Goal: Information Seeking & Learning: Check status

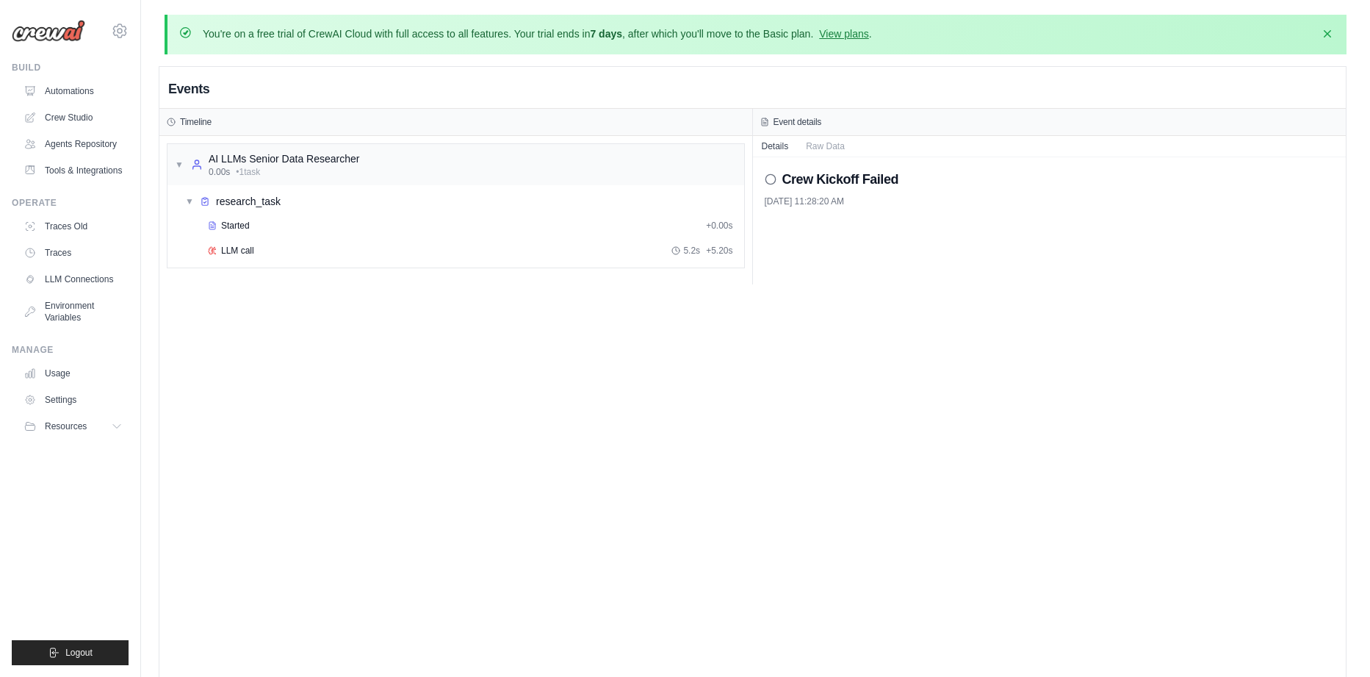
click at [796, 178] on h2 "Crew Kickoff Failed" at bounding box center [840, 179] width 117 height 21
click at [773, 179] on icon at bounding box center [771, 179] width 12 height 12
click at [818, 150] on button "Raw Data" at bounding box center [825, 145] width 57 height 21
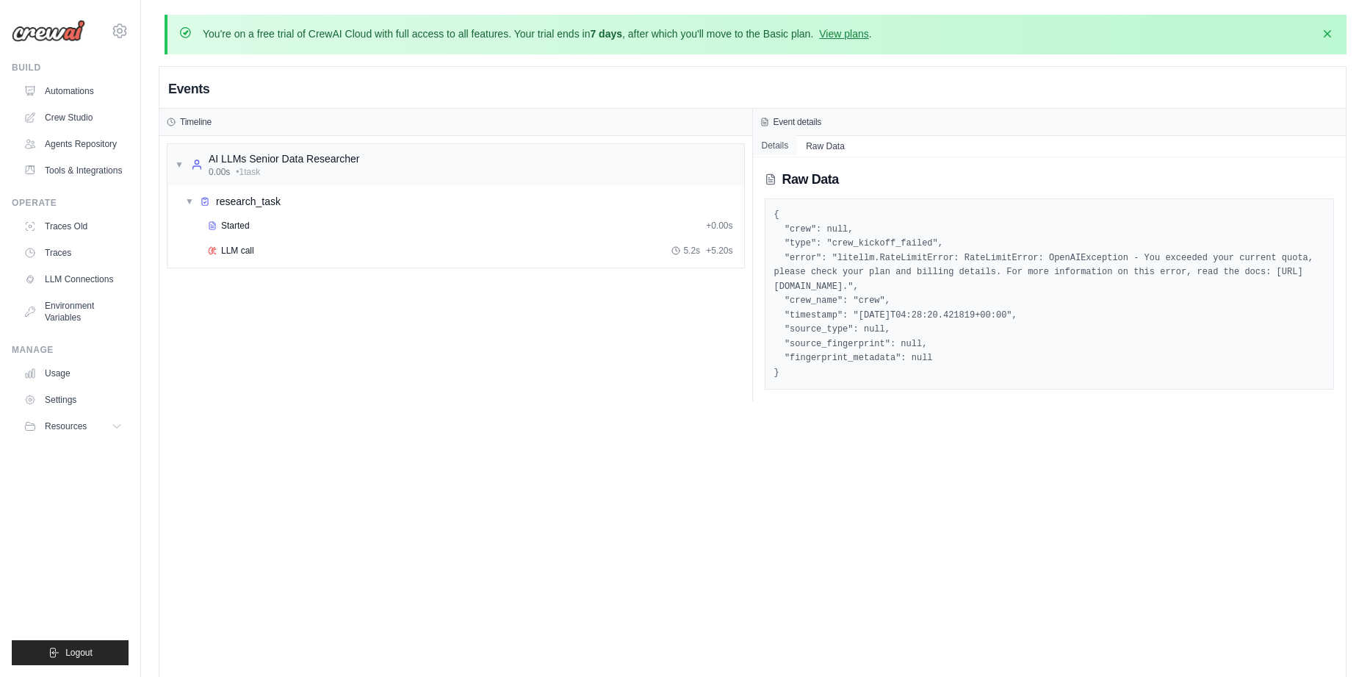
click at [777, 153] on button "Details" at bounding box center [775, 145] width 45 height 21
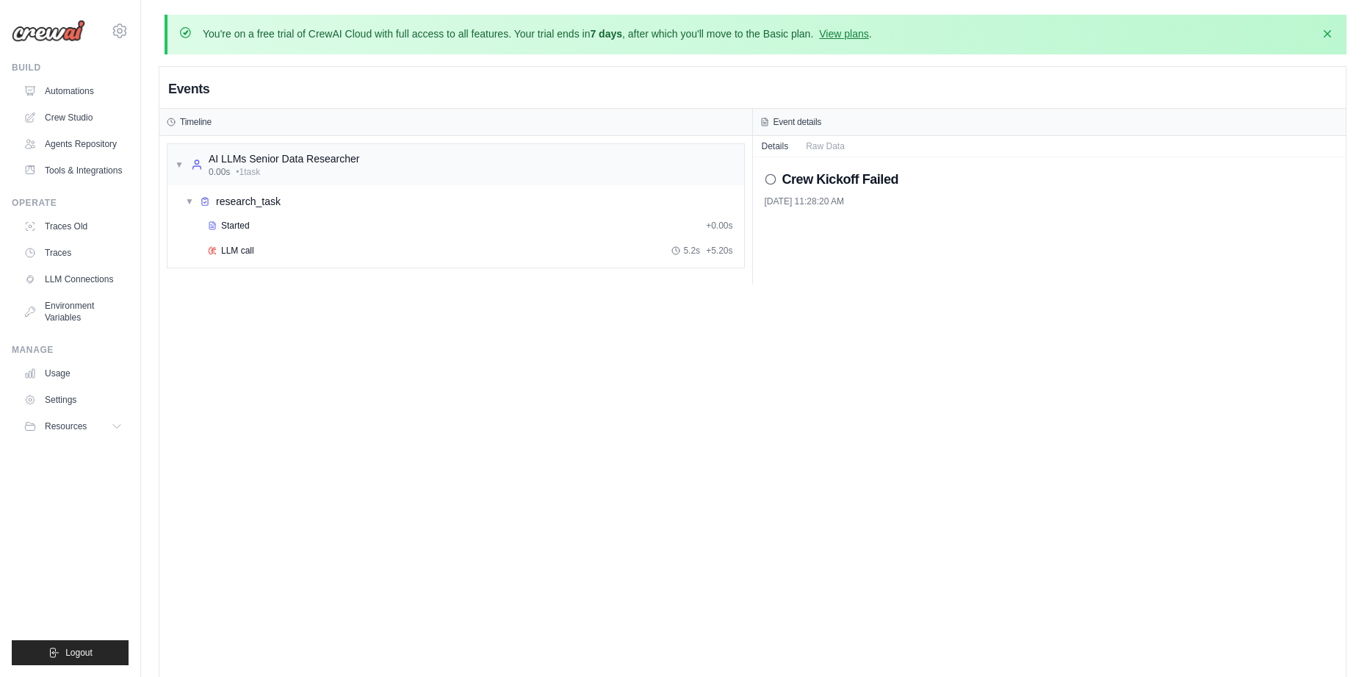
click at [807, 180] on h2 "Crew Kickoff Failed" at bounding box center [840, 179] width 117 height 21
click at [783, 209] on div "Crew Kickoff Failed 10/2/2025, 11:28:20 AM" at bounding box center [1050, 220] width 594 height 127
click at [193, 203] on span "▼" at bounding box center [189, 201] width 9 height 12
click at [192, 203] on span "▶" at bounding box center [189, 201] width 9 height 12
click at [261, 270] on div "▼ AI LLMs Senior Data Researcher 0.00s • 1 task ▼ research_task Started + 0.00s…" at bounding box center [455, 210] width 593 height 148
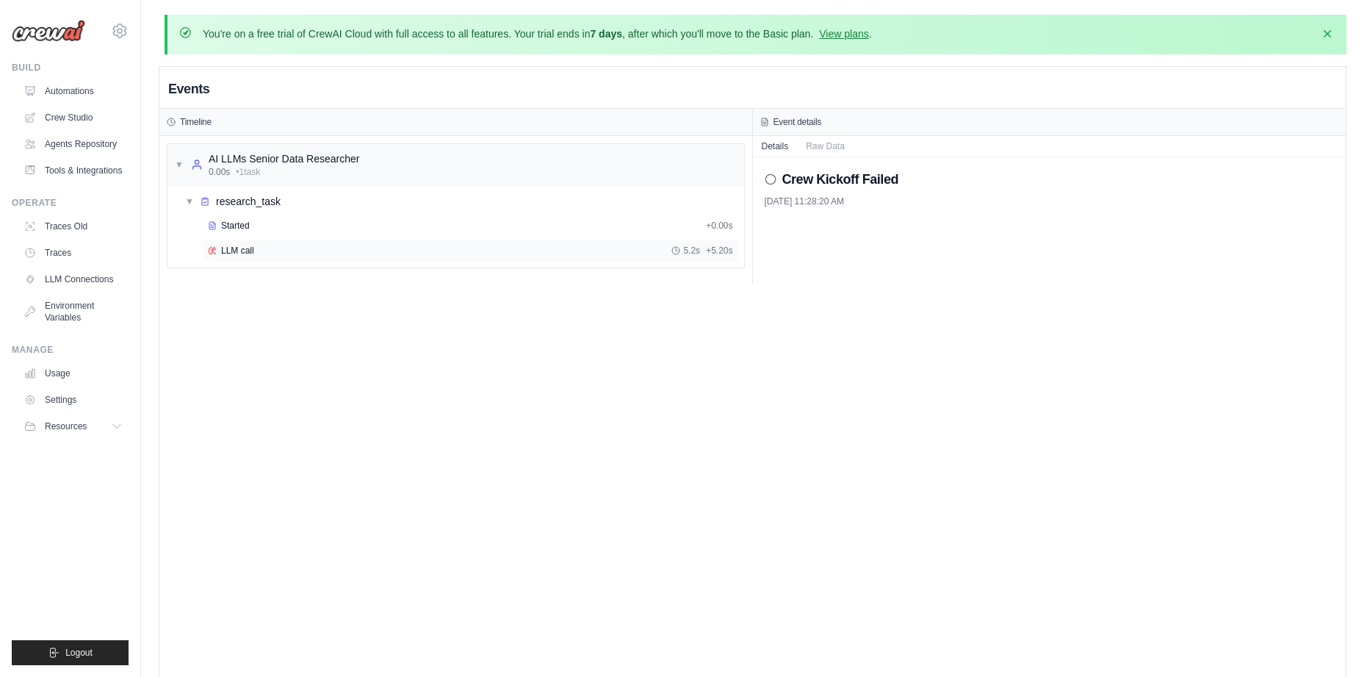
click at [253, 256] on div "LLM call 5.2s + 5.20s" at bounding box center [470, 250] width 535 height 22
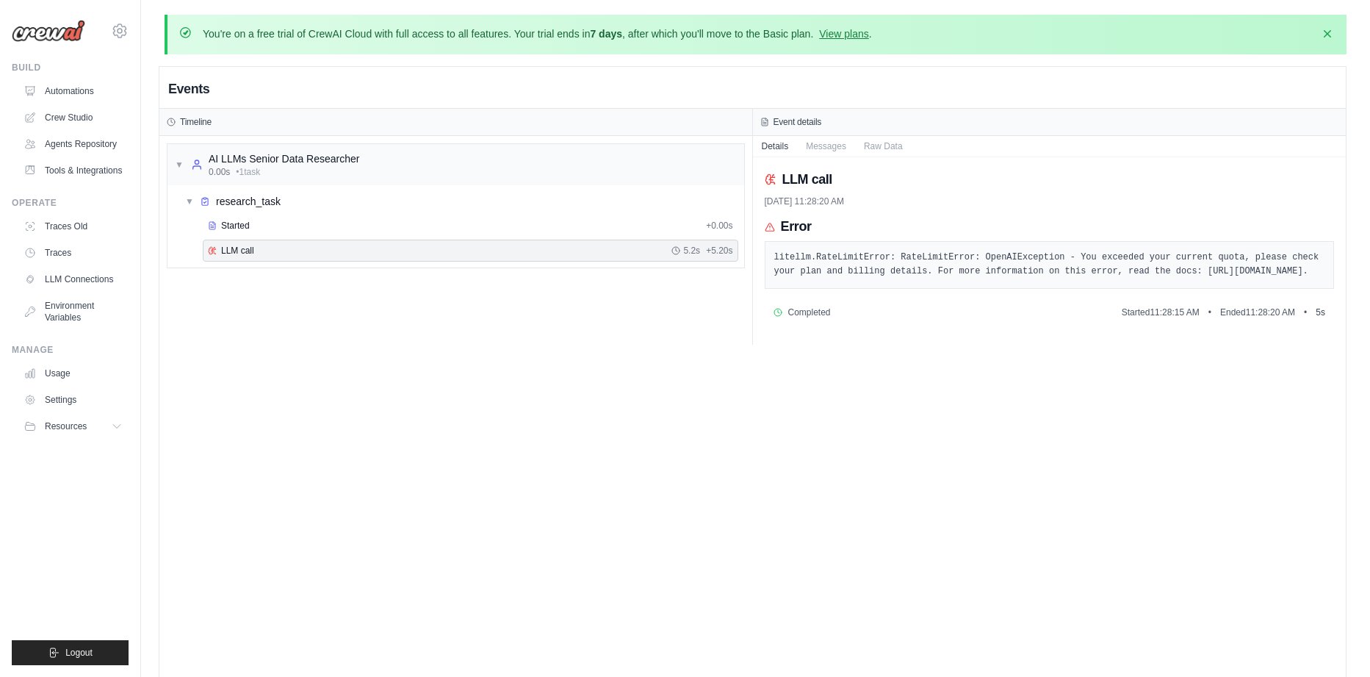
click at [79, 37] on img at bounding box center [48, 31] width 73 height 22
click at [59, 96] on link "Automations" at bounding box center [74, 91] width 111 height 24
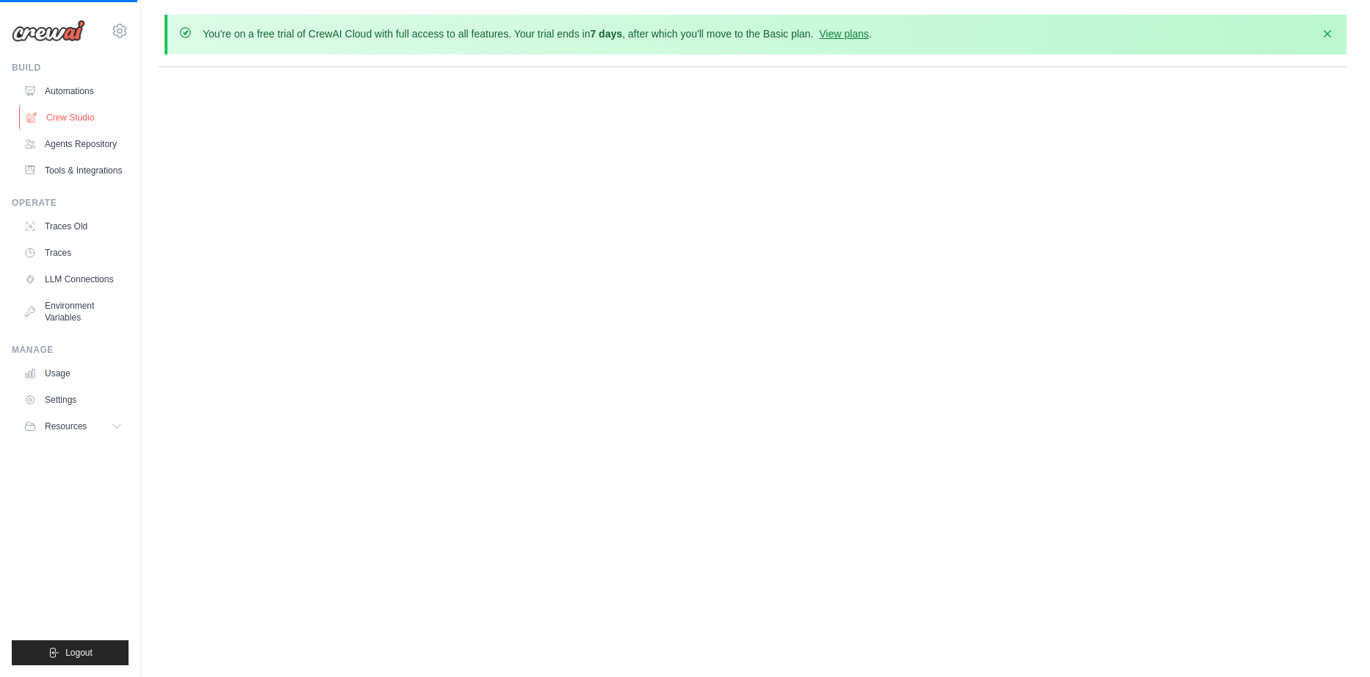
click at [65, 113] on link "Crew Studio" at bounding box center [74, 118] width 111 height 24
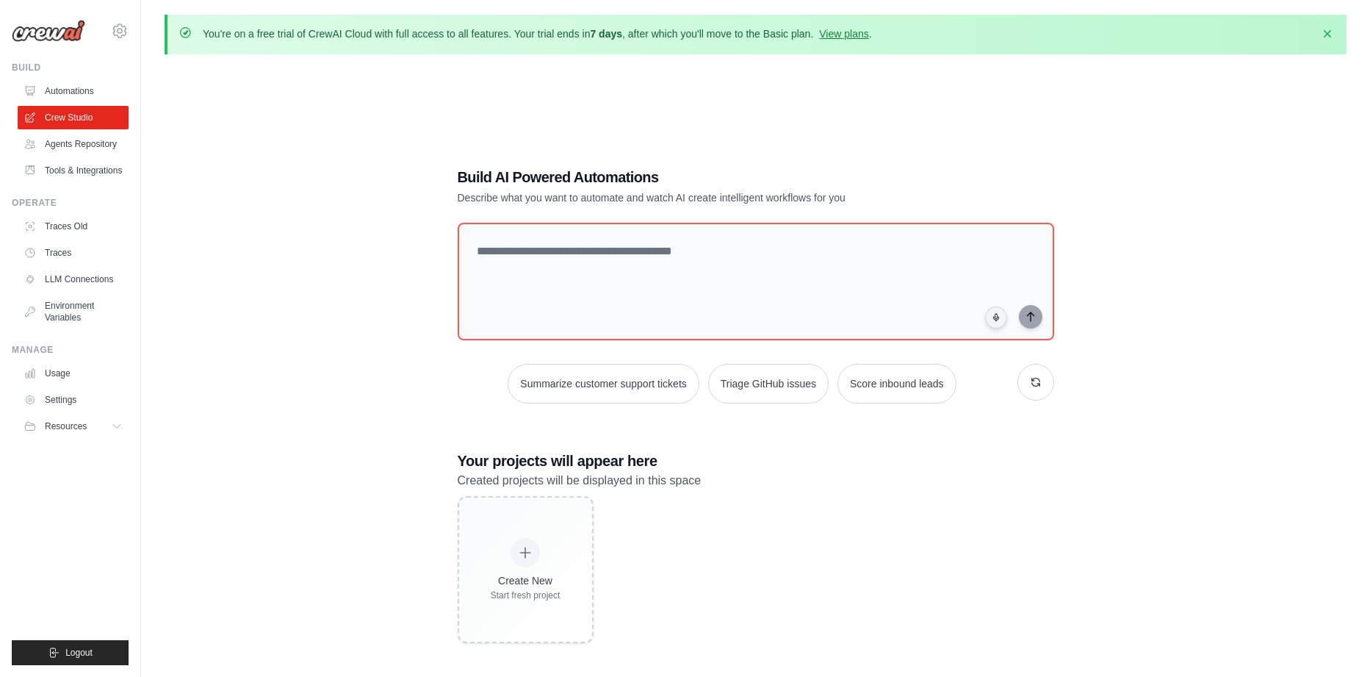
click at [81, 154] on link "Agents Repository" at bounding box center [73, 144] width 111 height 24
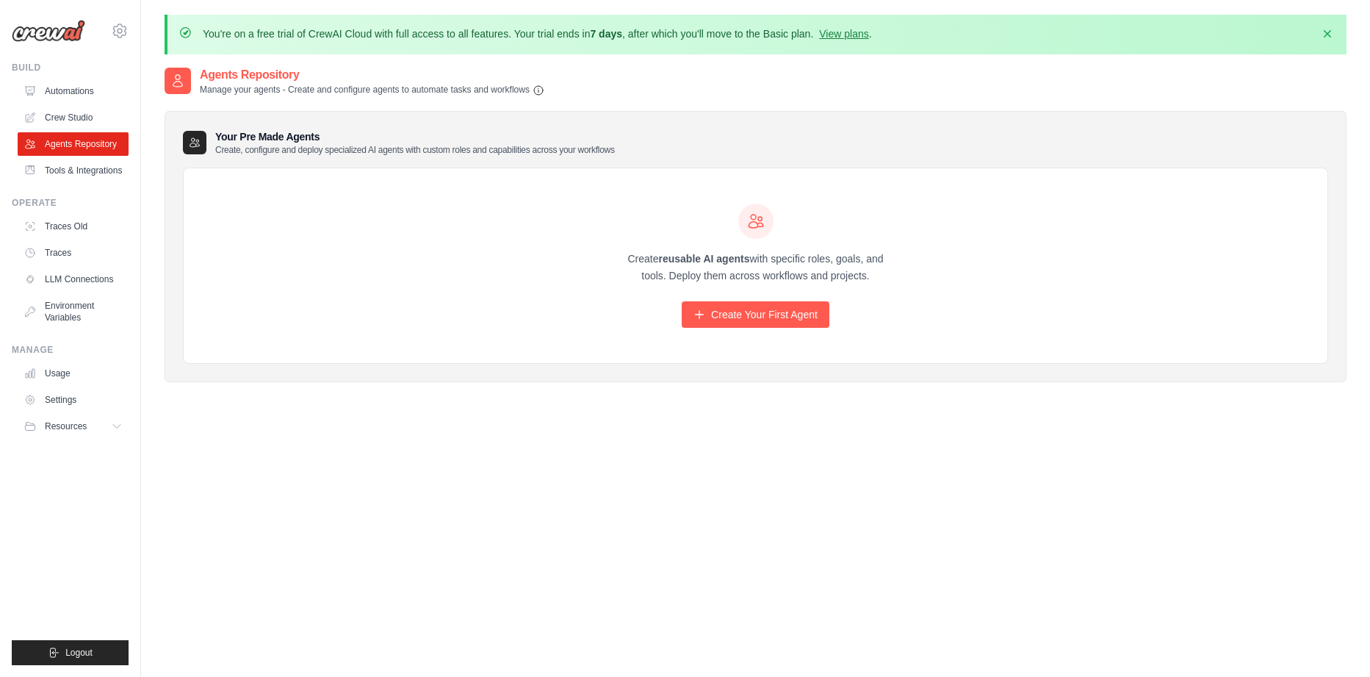
click at [79, 194] on ul "Build Automations Crew Studio Agents Repository Tools & Integrations" at bounding box center [70, 363] width 117 height 603
click at [27, 198] on ul "Build Automations Crew Studio Agents Repository Tools & Integrations" at bounding box center [70, 363] width 117 height 603
click at [40, 181] on link "Tools & Integrations" at bounding box center [74, 171] width 111 height 24
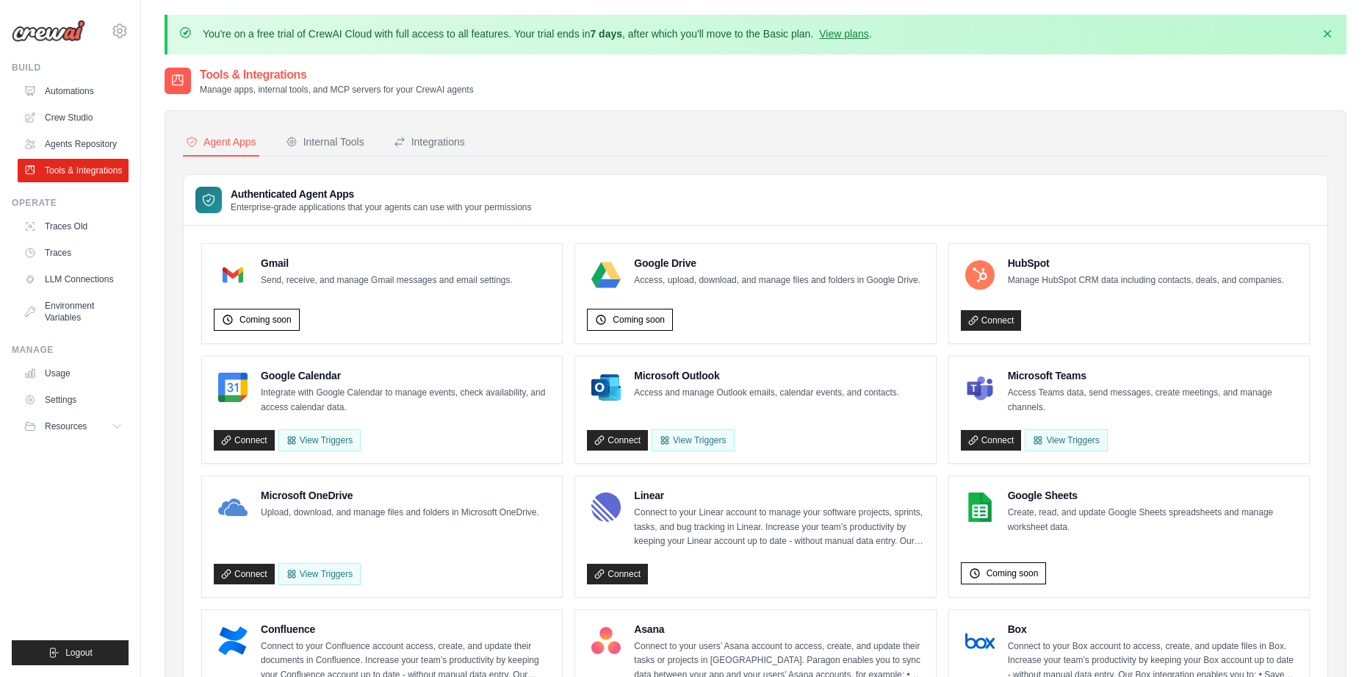
click at [57, 238] on link "Traces Old" at bounding box center [73, 226] width 111 height 24
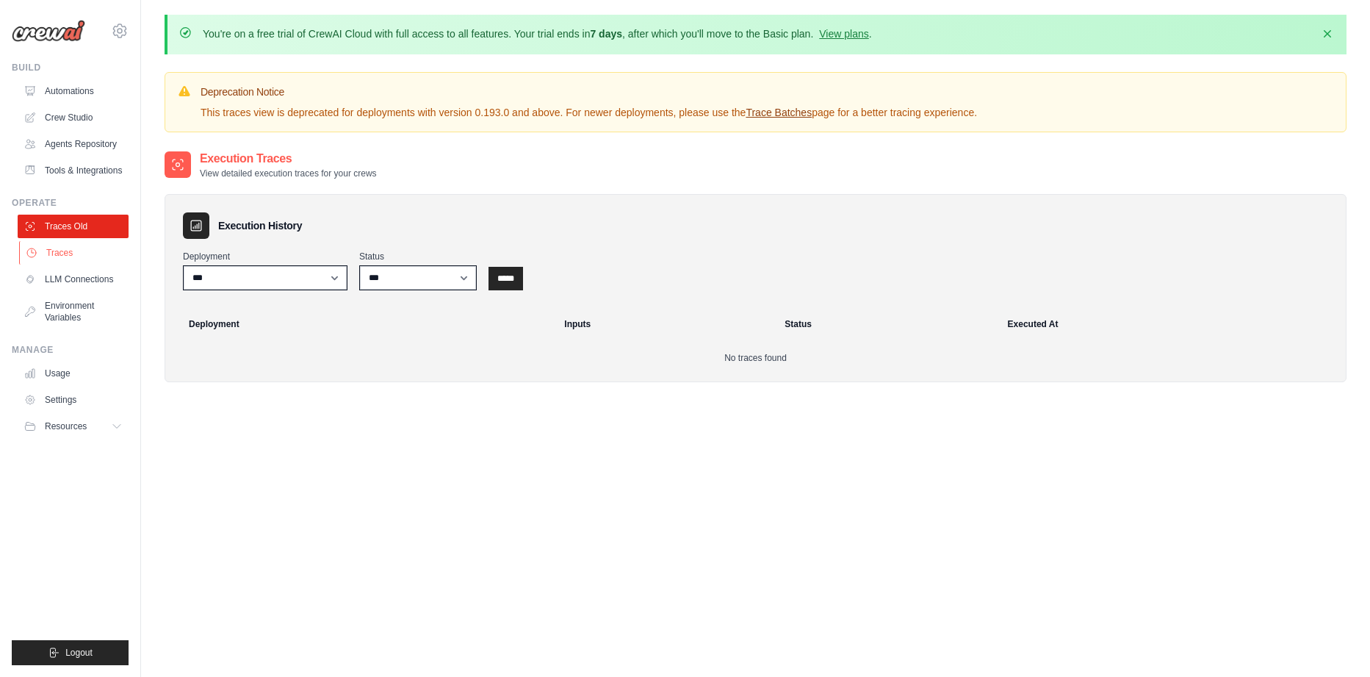
click at [104, 264] on link "Traces" at bounding box center [74, 253] width 111 height 24
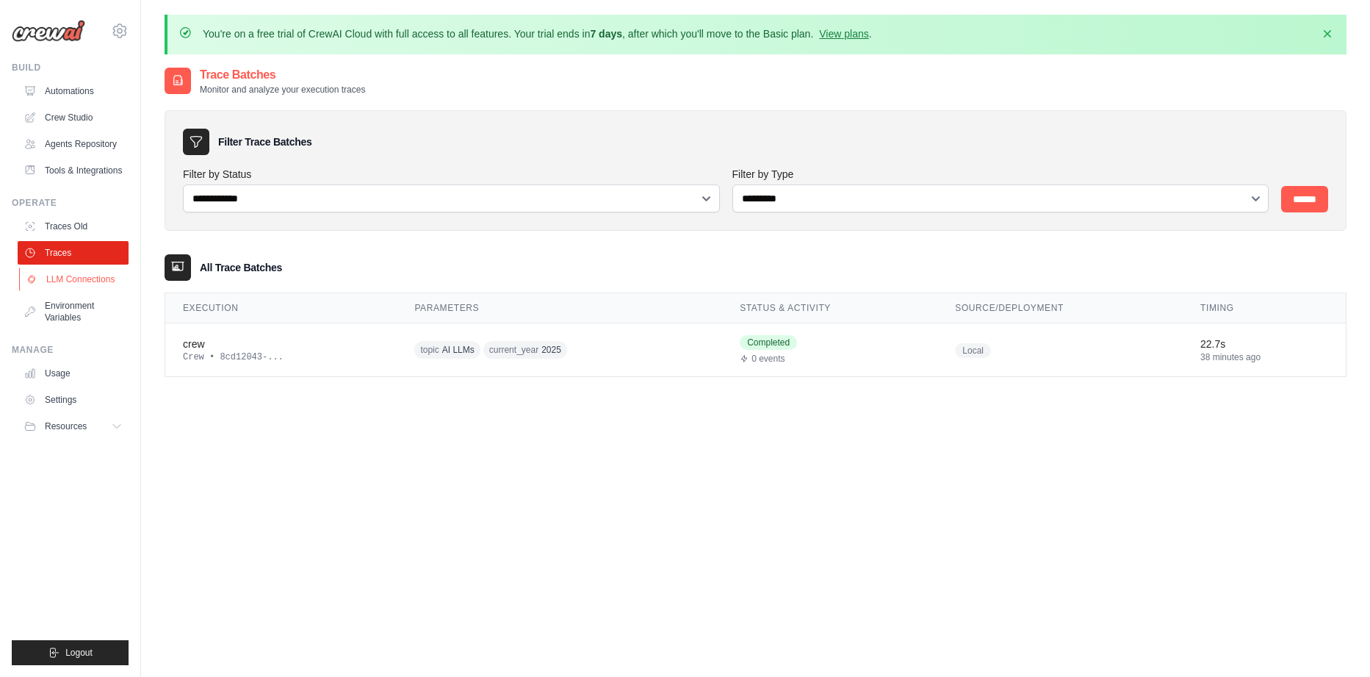
click at [47, 286] on link "LLM Connections" at bounding box center [74, 279] width 111 height 24
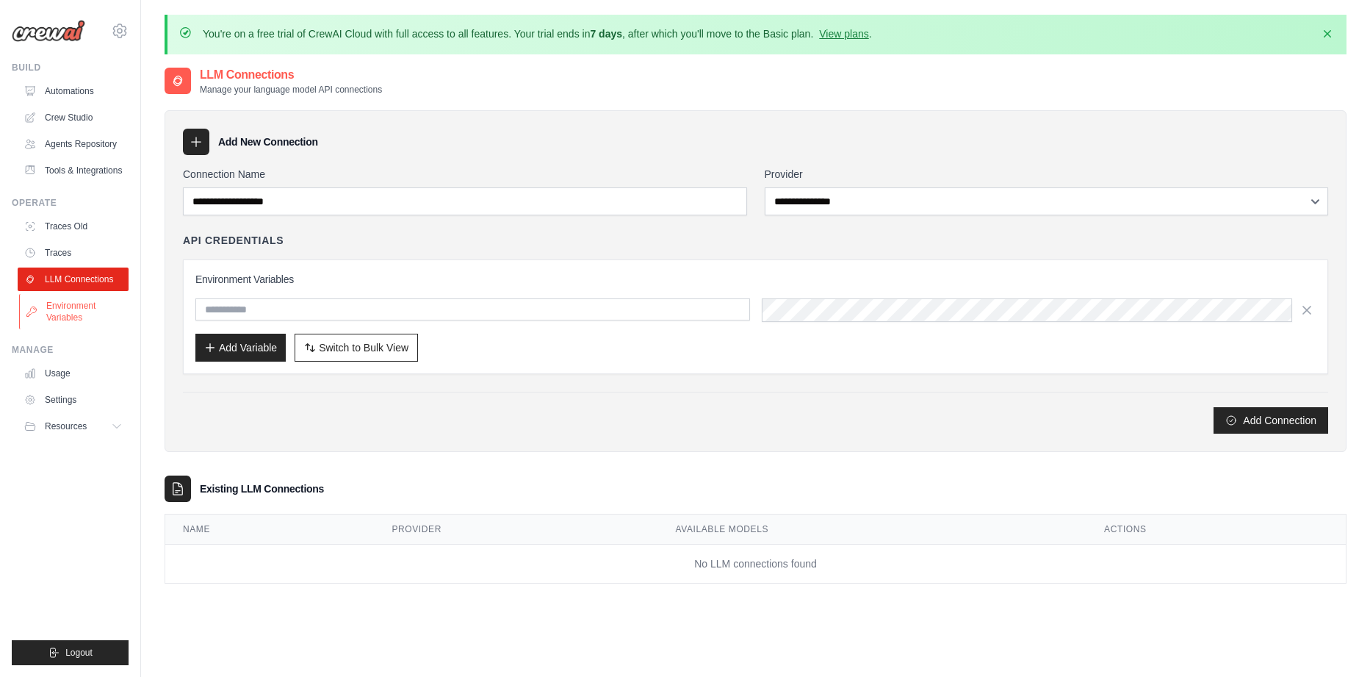
click at [64, 324] on link "Environment Variables" at bounding box center [74, 311] width 111 height 35
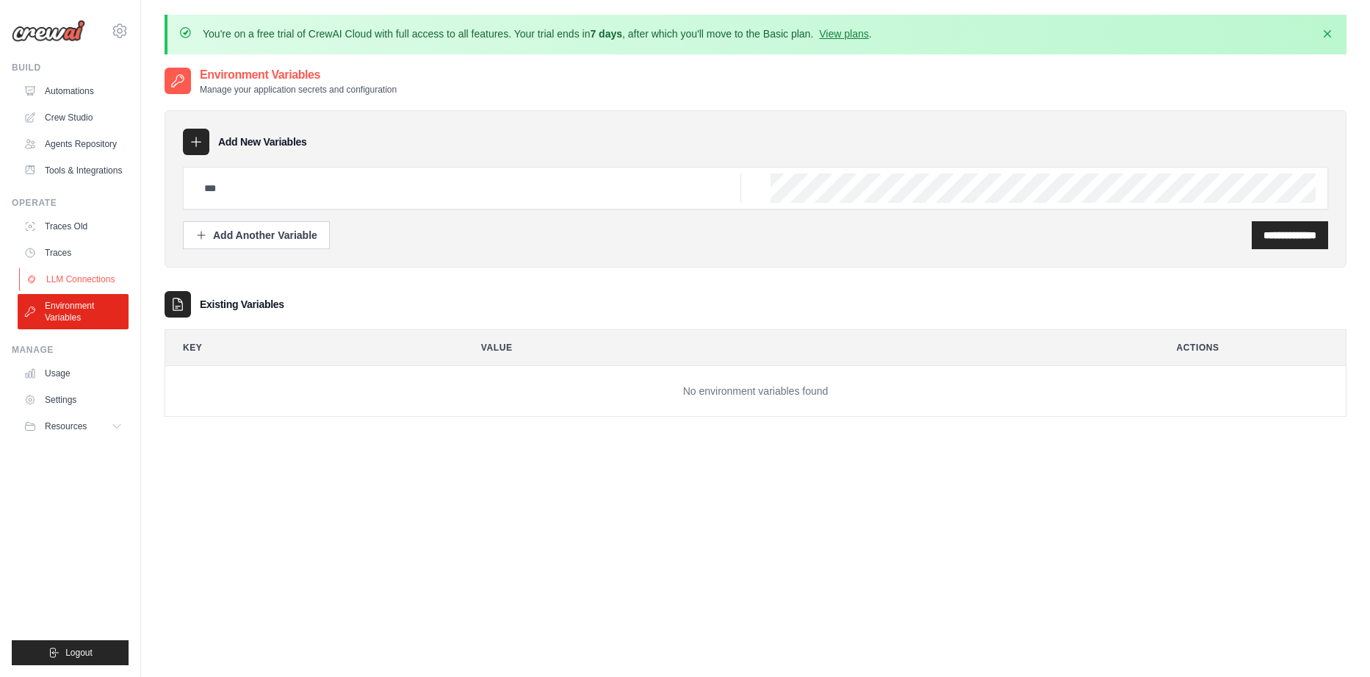
click at [68, 285] on link "LLM Connections" at bounding box center [74, 279] width 111 height 24
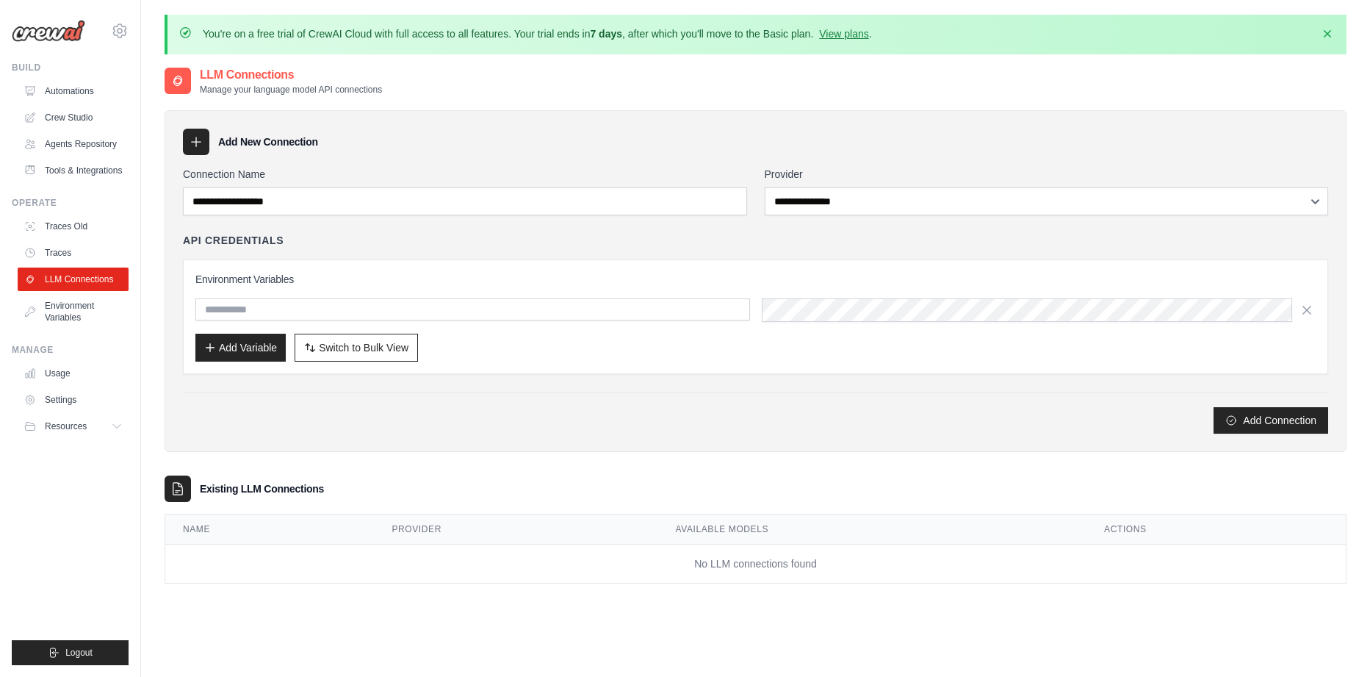
click at [311, 563] on td "No LLM connections found" at bounding box center [755, 563] width 1180 height 39
click at [68, 264] on link "Traces" at bounding box center [74, 253] width 111 height 24
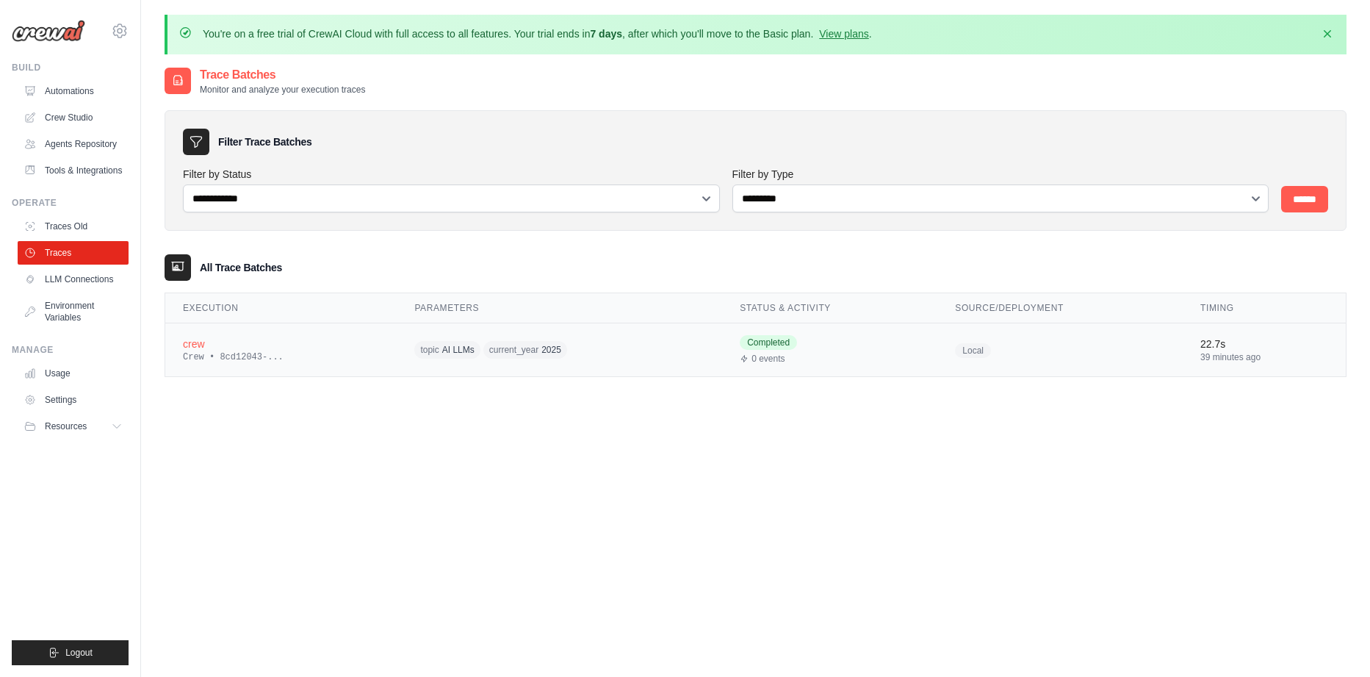
click at [413, 356] on td "topic AI LLMs current_year 2025" at bounding box center [559, 350] width 325 height 54
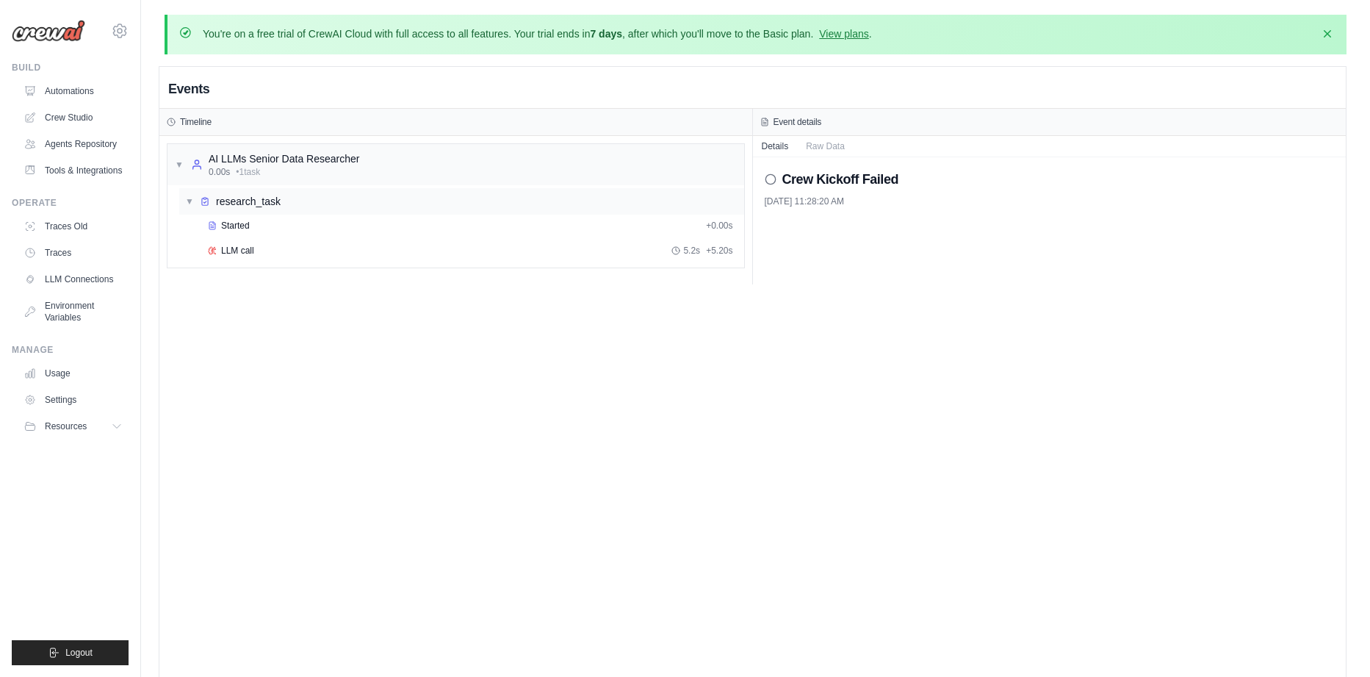
click at [475, 206] on div "▼ research_task" at bounding box center [461, 201] width 565 height 26
click at [475, 206] on div "▶ research_task" at bounding box center [461, 201] width 565 height 26
click at [461, 224] on div "Started" at bounding box center [454, 226] width 492 height 12
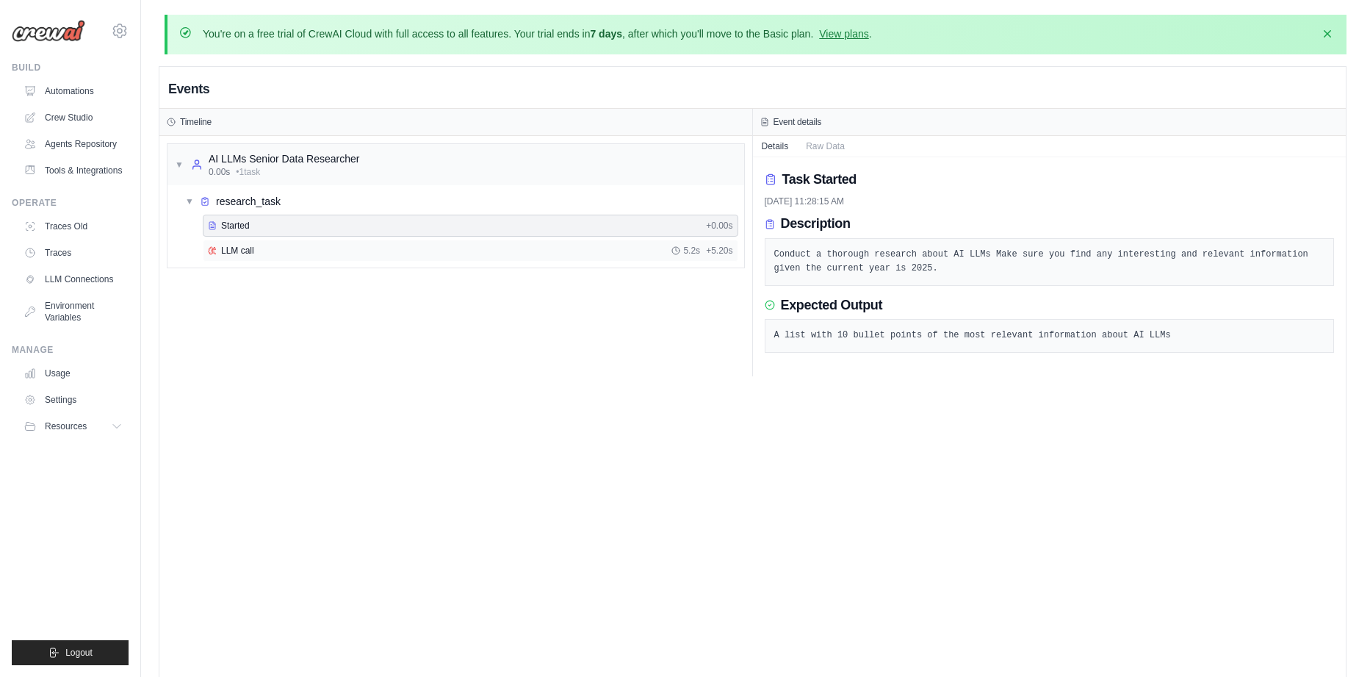
click at [457, 248] on div "LLM call 5.2s + 5.20s" at bounding box center [470, 251] width 525 height 12
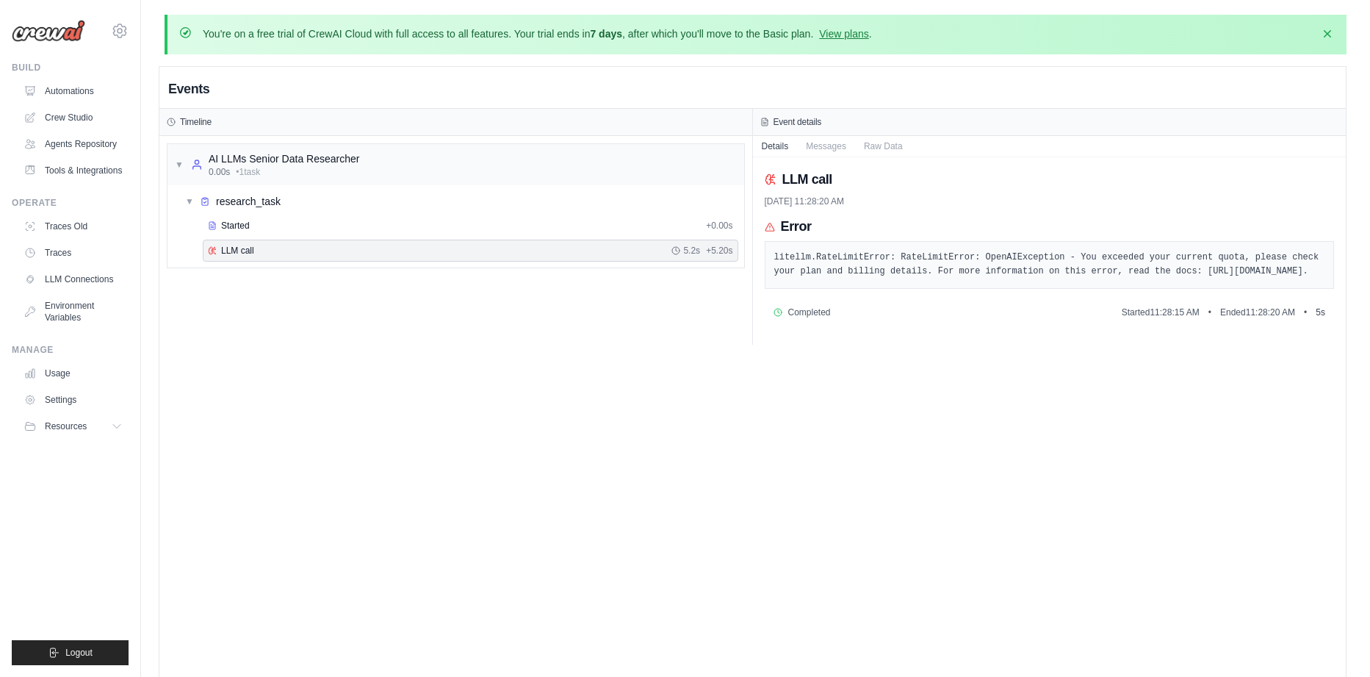
click at [831, 318] on span "Completed" at bounding box center [809, 312] width 43 height 12
click at [795, 263] on pre "litellm.RateLimitError: RateLimitError: OpenAIException - You exceeded your cur…" at bounding box center [1049, 264] width 551 height 29
click at [823, 148] on button "Messages" at bounding box center [826, 145] width 58 height 21
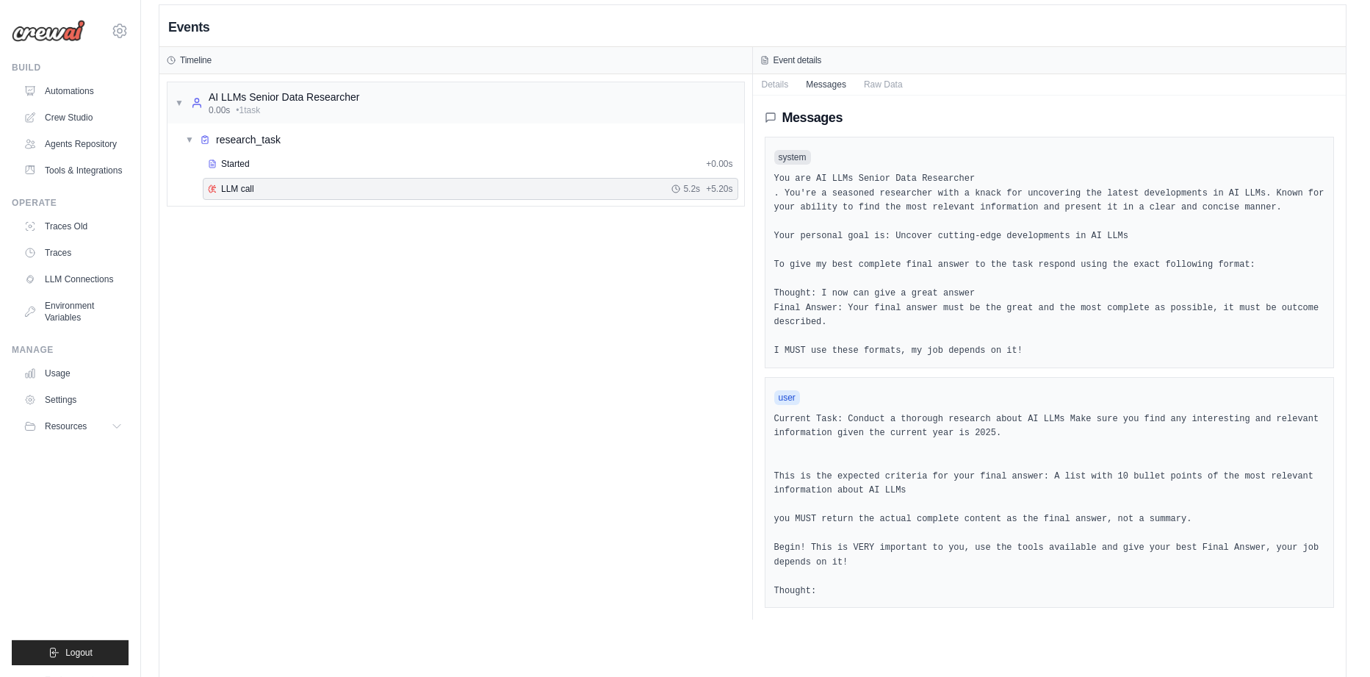
scroll to position [82, 0]
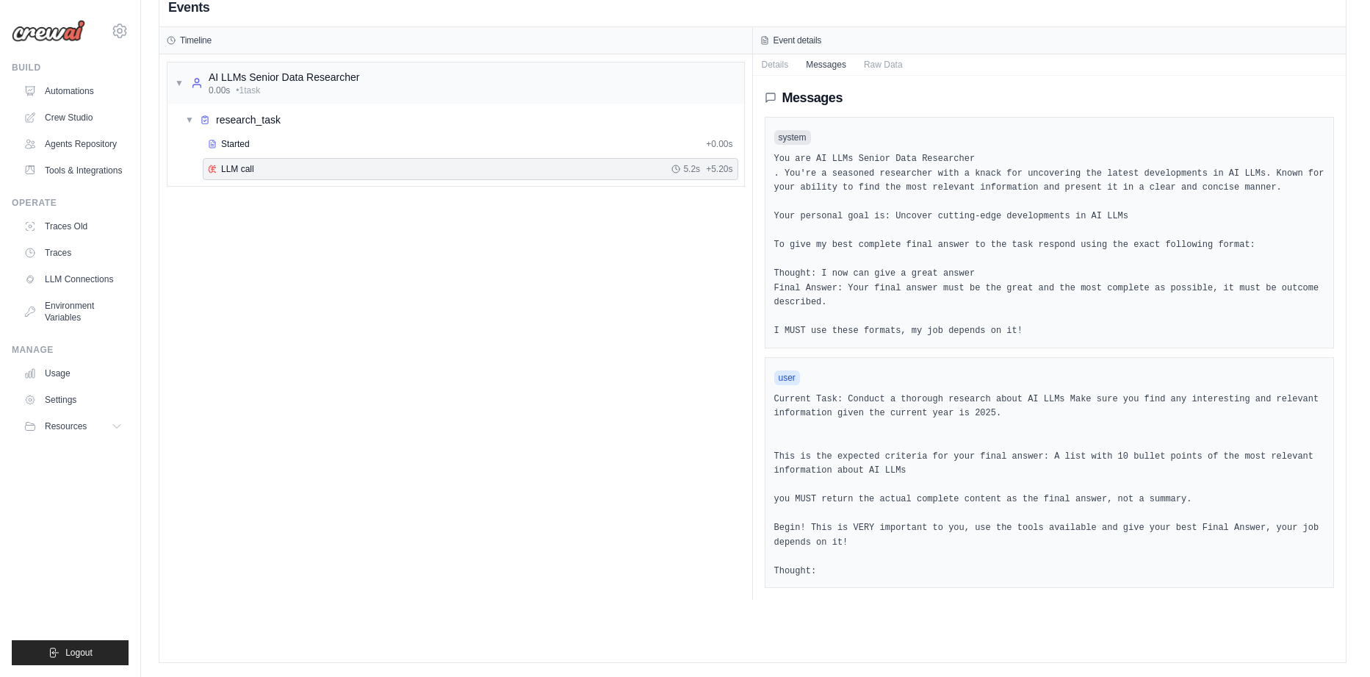
click at [377, 378] on div "▼ AI LLMs Senior Data Researcher 0.00s • 1 task ▼ research_task Started + 0.00s…" at bounding box center [455, 326] width 593 height 545
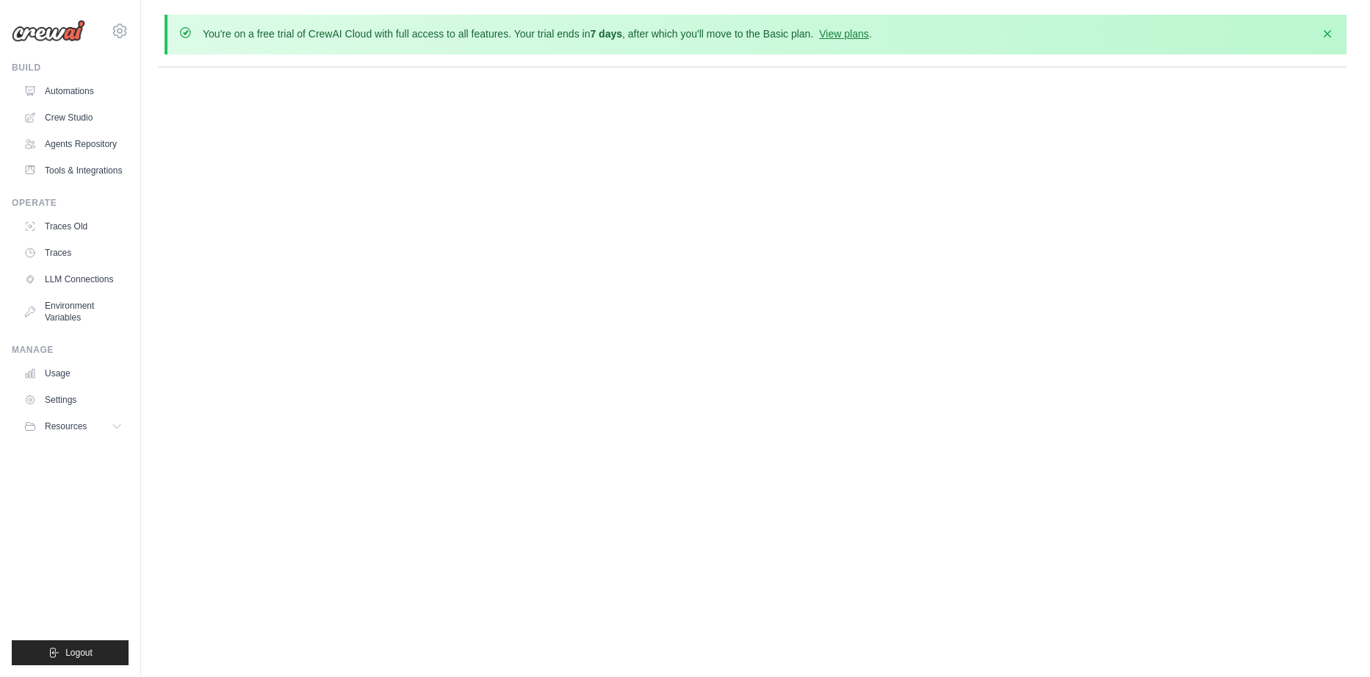
scroll to position [0, 0]
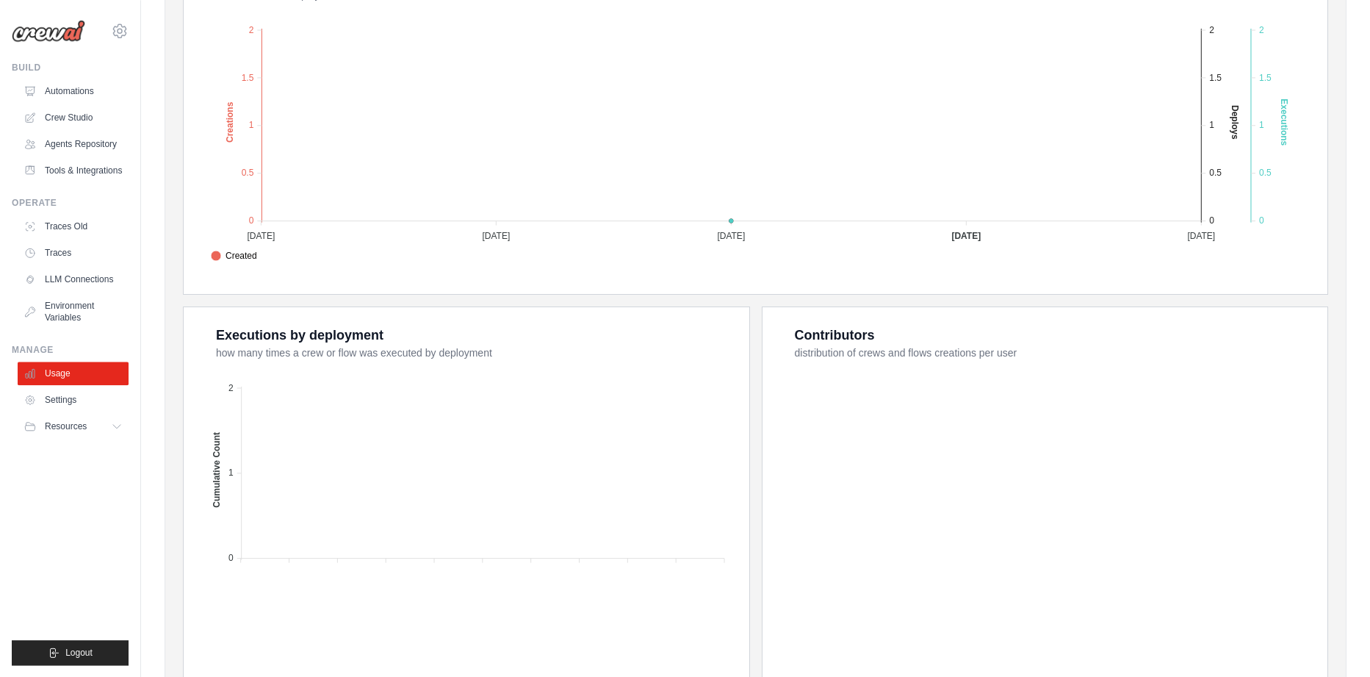
scroll to position [439, 0]
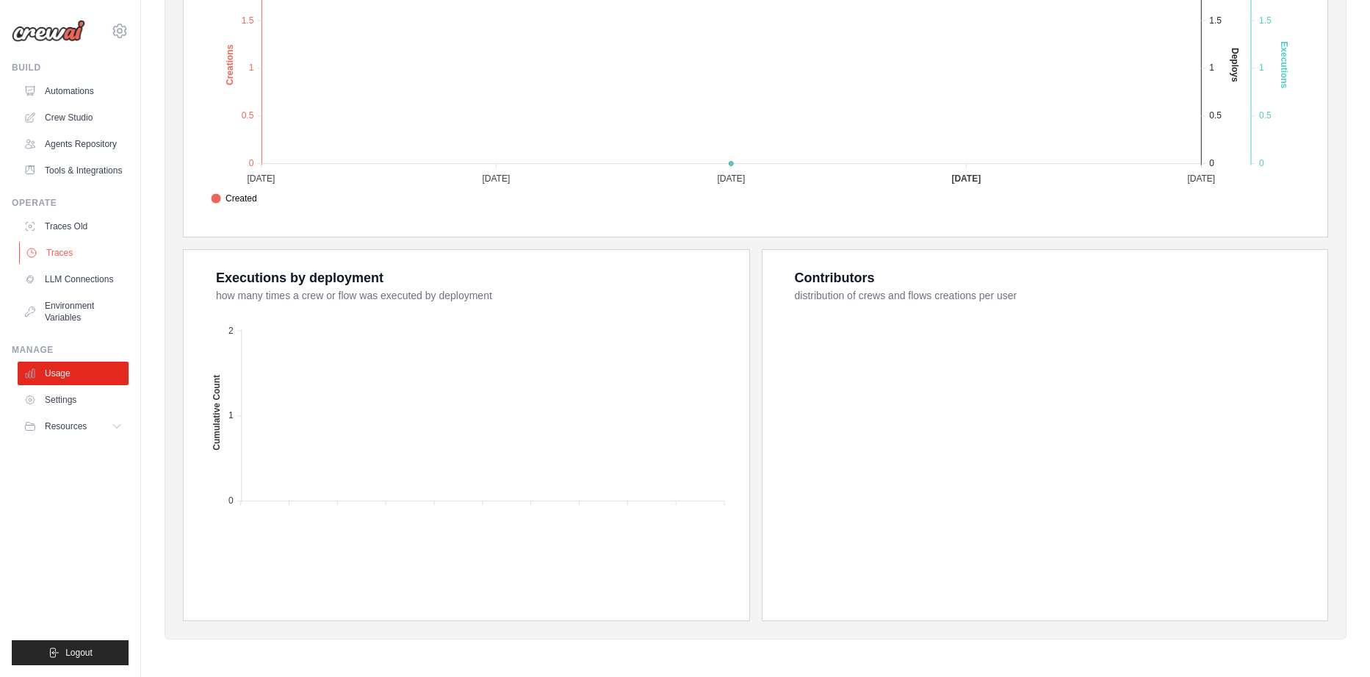
click at [55, 264] on link "Traces" at bounding box center [74, 253] width 111 height 24
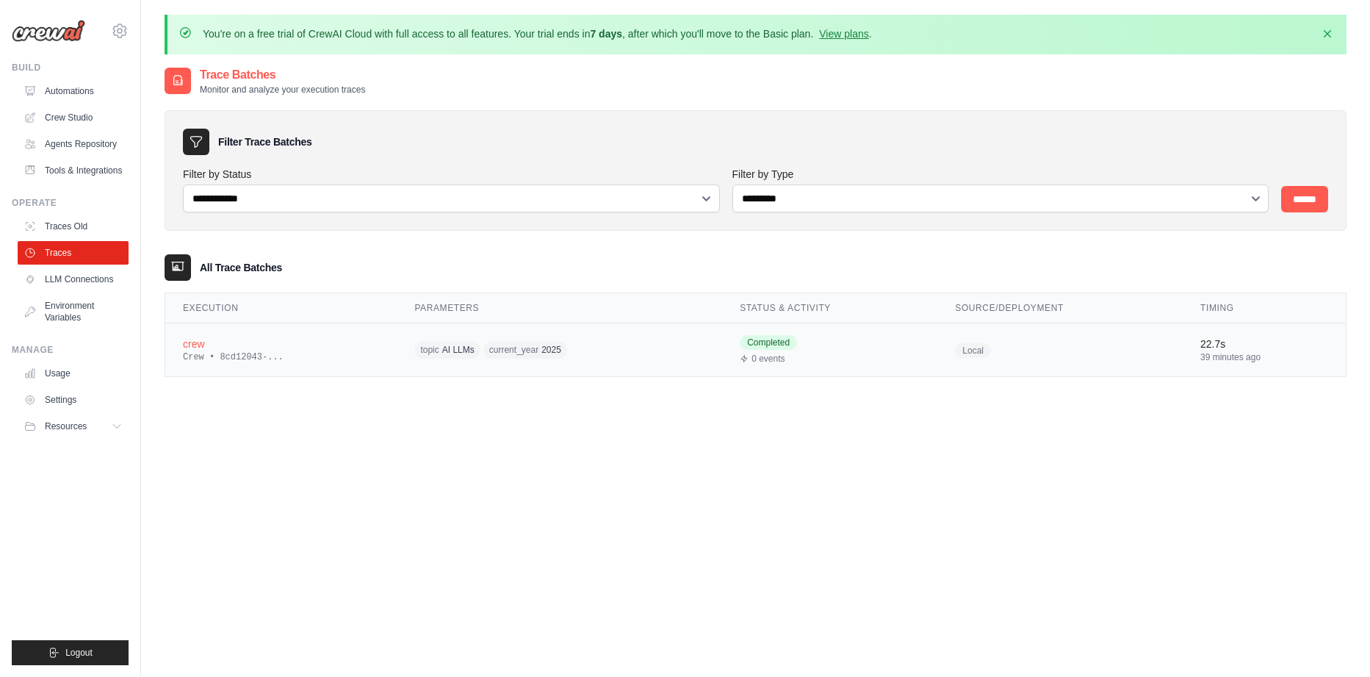
click at [273, 364] on td "crew Crew • 8cd12043-..." at bounding box center [280, 350] width 231 height 54
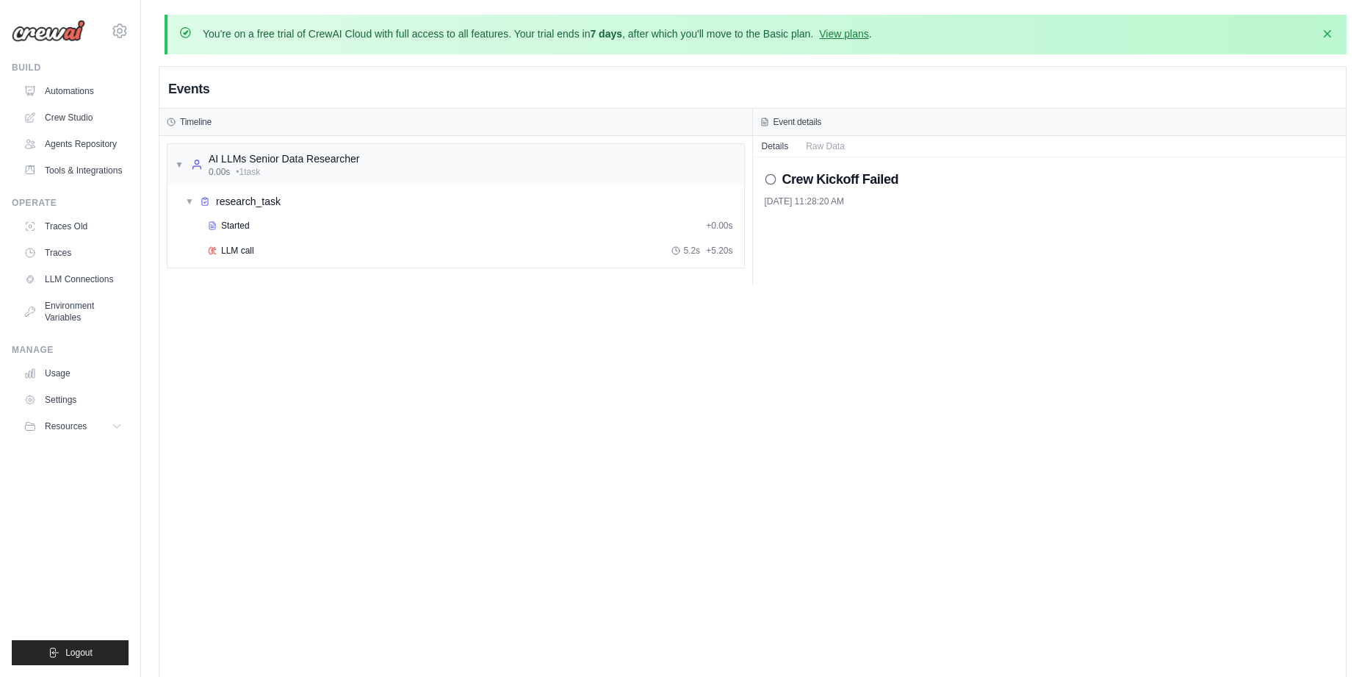
click at [381, 472] on div "Events Timeline ▼ AI LLMs Senior Data Researcher 0.00s • 1 task ▼ research_task…" at bounding box center [752, 405] width 1186 height 677
click at [192, 95] on h2 "Events" at bounding box center [188, 89] width 41 height 21
click at [126, 38] on div "[EMAIL_ADDRESS][DOMAIN_NAME] Settings" at bounding box center [70, 23] width 117 height 47
click at [124, 35] on icon at bounding box center [119, 30] width 13 height 12
click at [123, 33] on icon at bounding box center [120, 31] width 18 height 18
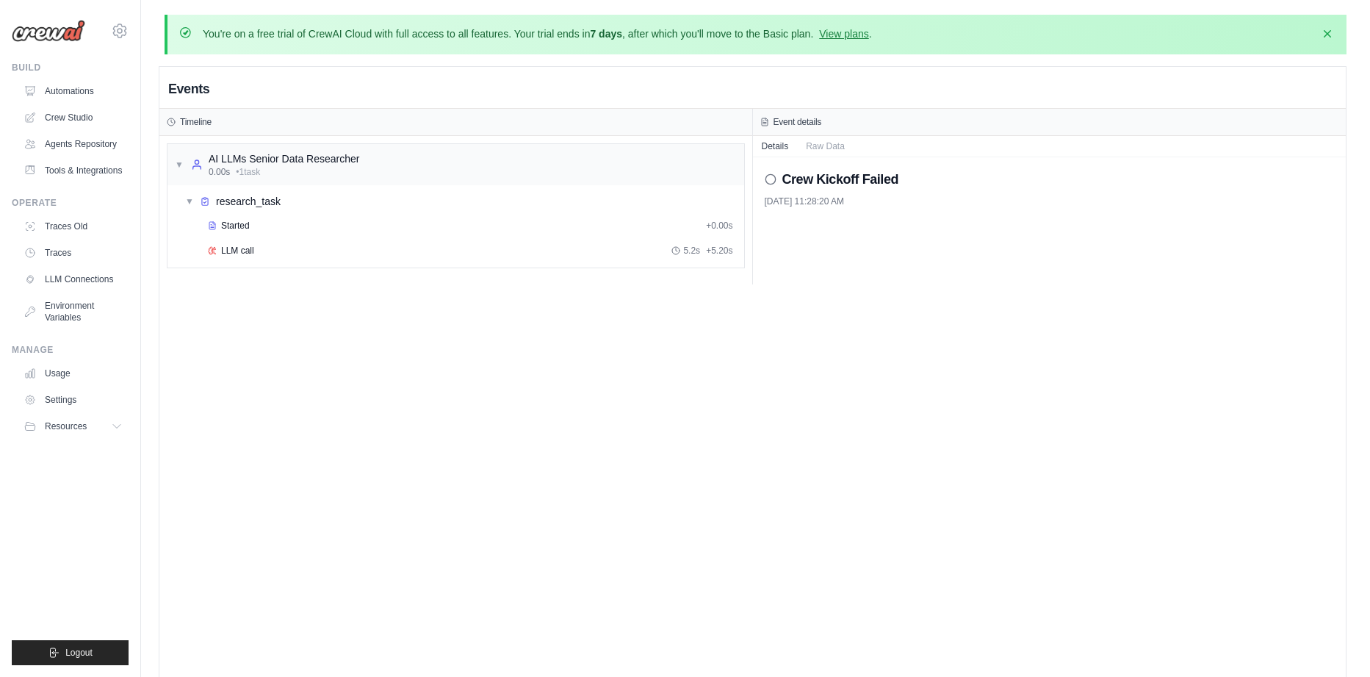
click at [812, 178] on h2 "Crew Kickoff Failed" at bounding box center [840, 179] width 117 height 21
drag, startPoint x: 763, startPoint y: 181, endPoint x: 772, endPoint y: 181, distance: 8.8
click at [768, 181] on div "Crew Kickoff Failed [DATE] 11:28:20 AM" at bounding box center [1050, 220] width 594 height 127
click at [777, 178] on div "Crew Kickoff Failed" at bounding box center [1050, 179] width 570 height 21
drag, startPoint x: 777, startPoint y: 178, endPoint x: 768, endPoint y: 179, distance: 8.8
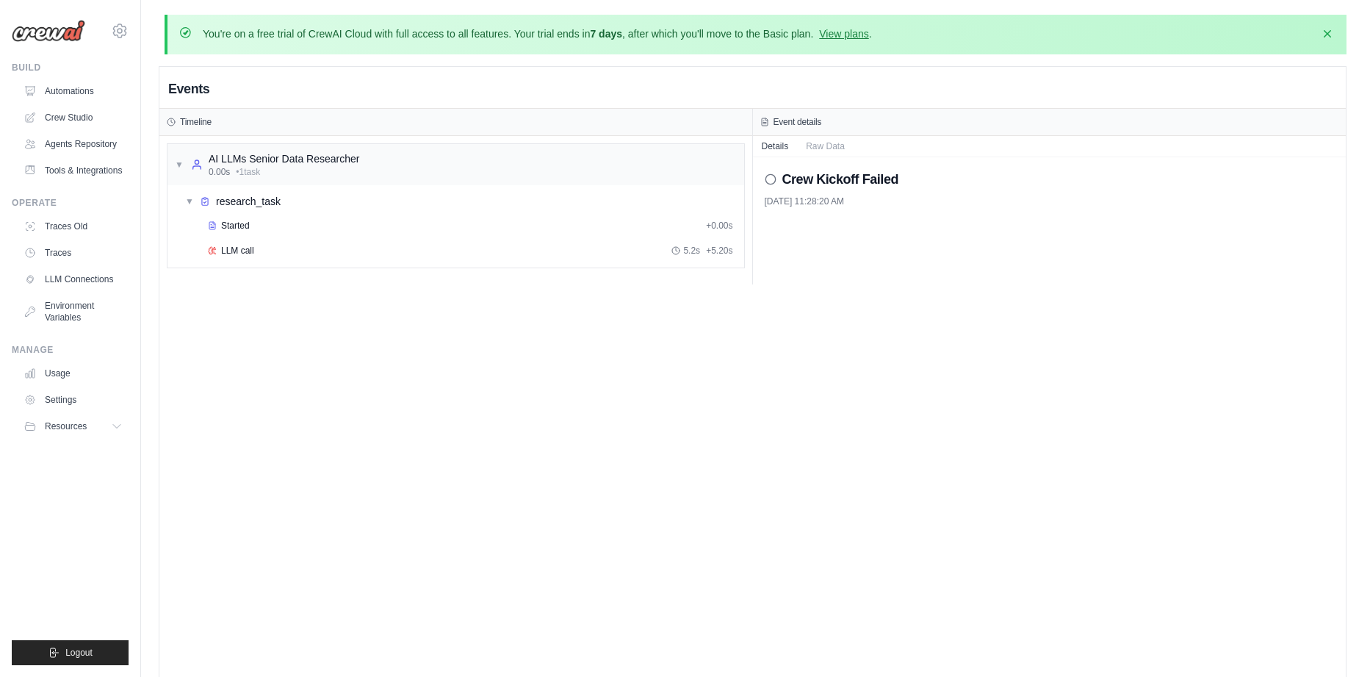
click at [768, 179] on div "Crew Kickoff Failed" at bounding box center [1050, 179] width 570 height 21
click at [768, 179] on icon at bounding box center [771, 179] width 12 height 12
